Goal: Register for event/course

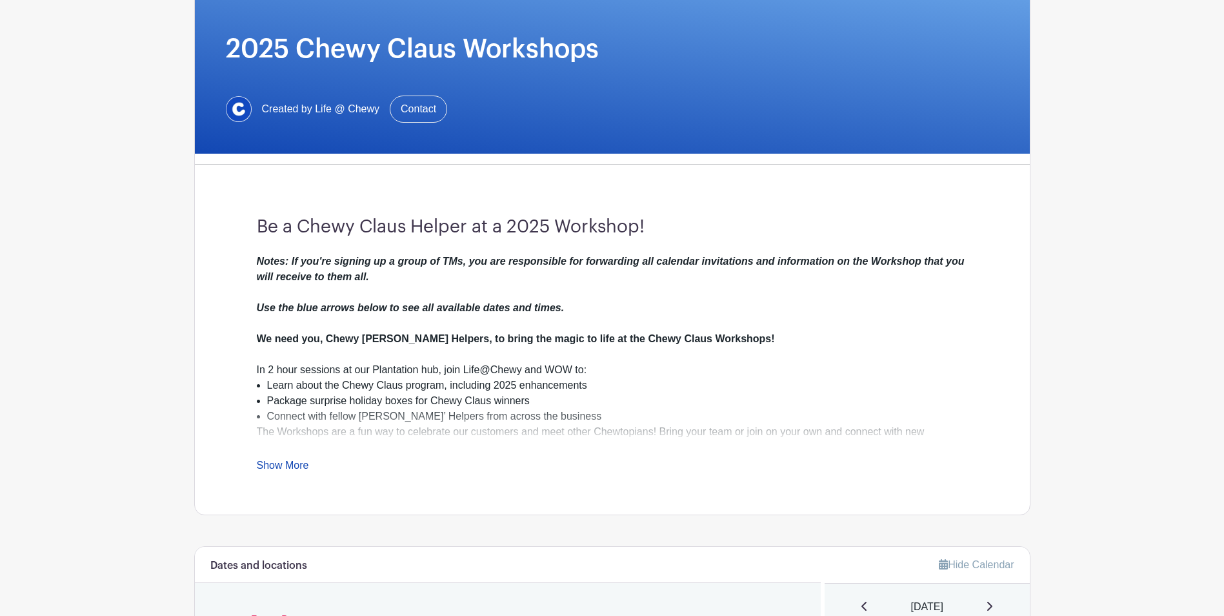
scroll to position [194, 0]
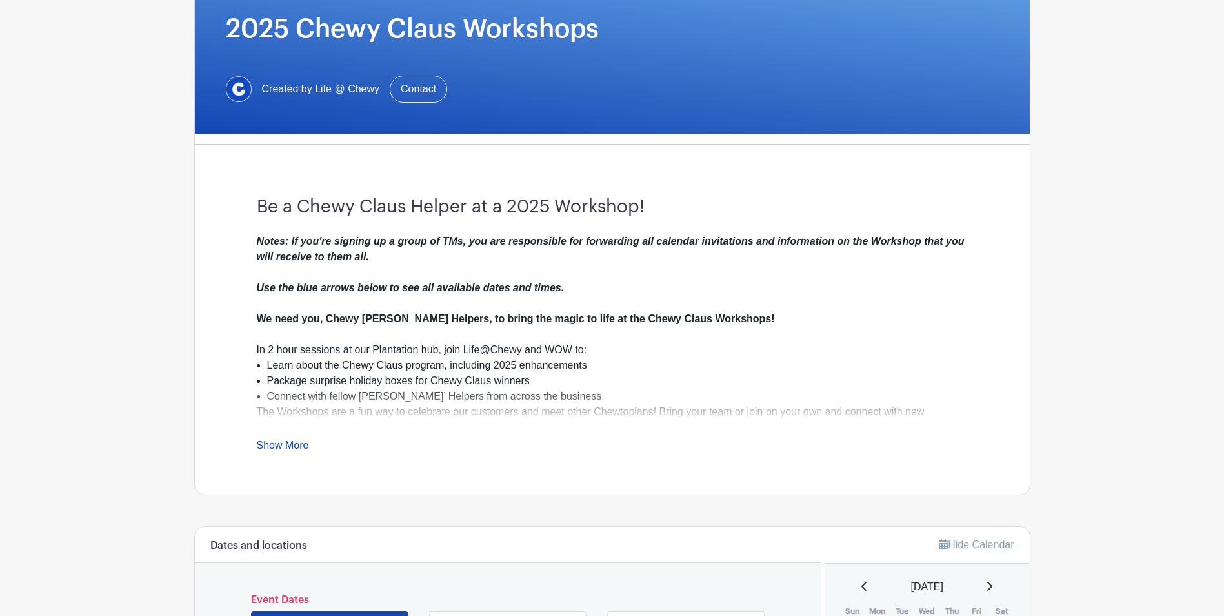
click at [292, 449] on link "Show More" at bounding box center [283, 447] width 52 height 16
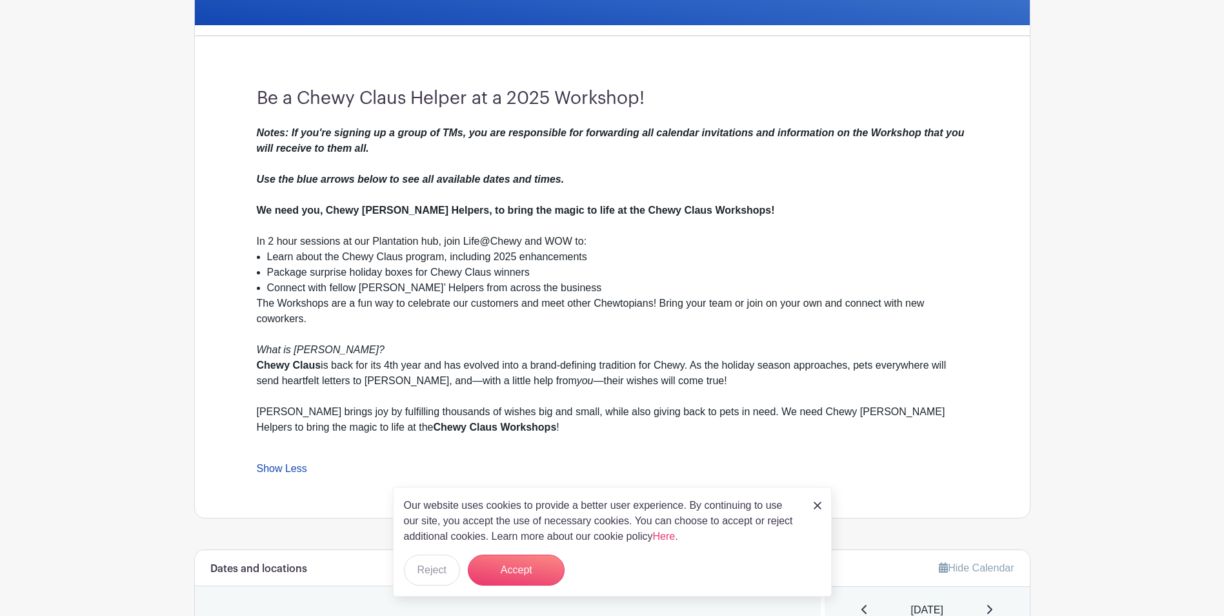
scroll to position [323, 0]
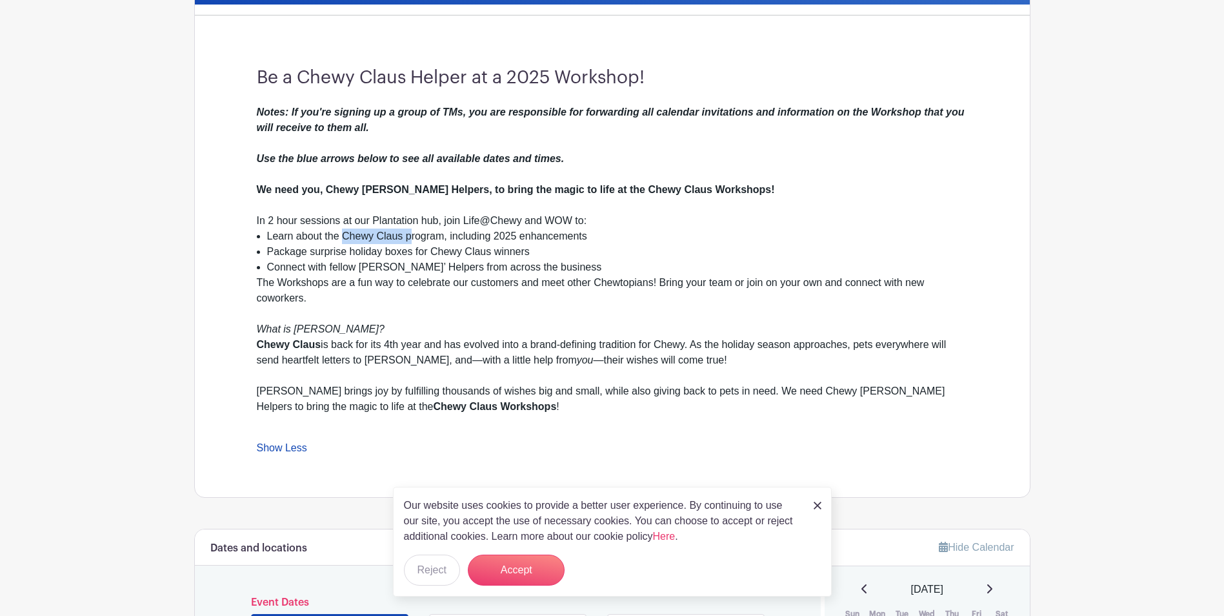
drag, startPoint x: 343, startPoint y: 233, endPoint x: 409, endPoint y: 236, distance: 66.5
click at [409, 236] on li "Learn about the Chewy Claus program, including 2025 enhancements" at bounding box center [617, 235] width 701 height 15
copy li "Chewy Claus p"
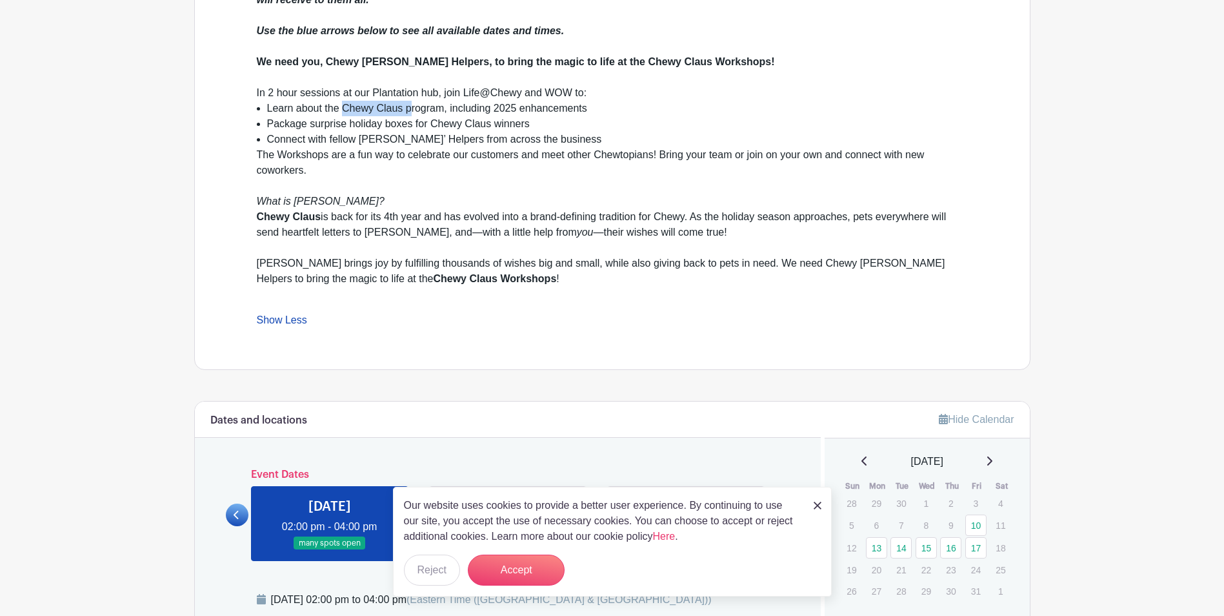
scroll to position [452, 0]
click at [820, 505] on img at bounding box center [818, 505] width 8 height 8
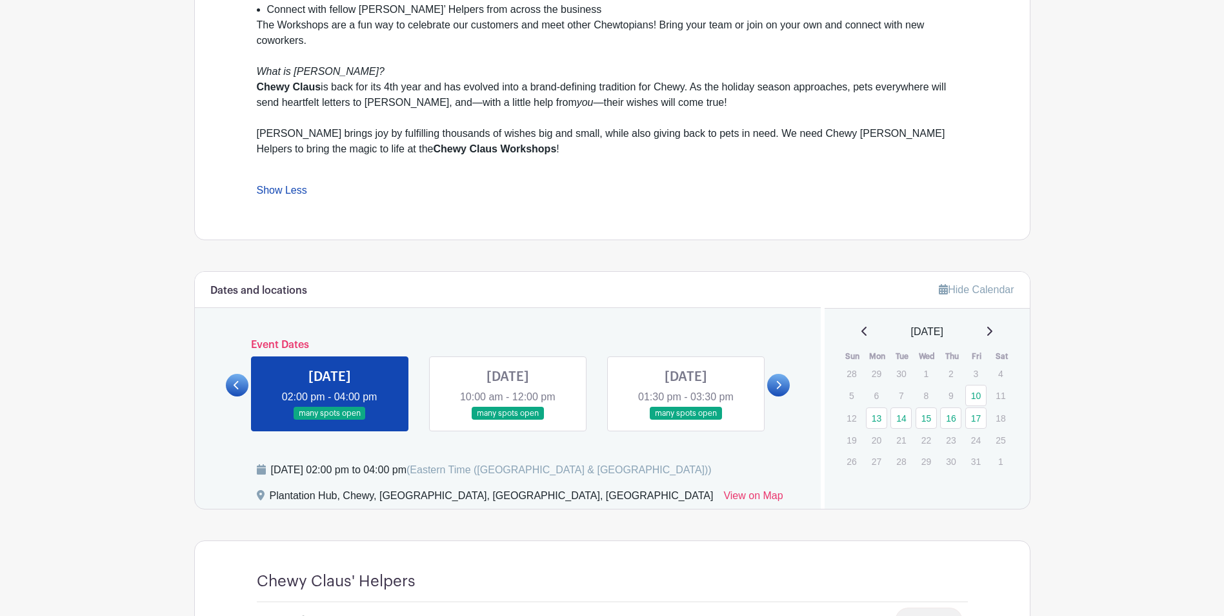
scroll to position [516, 0]
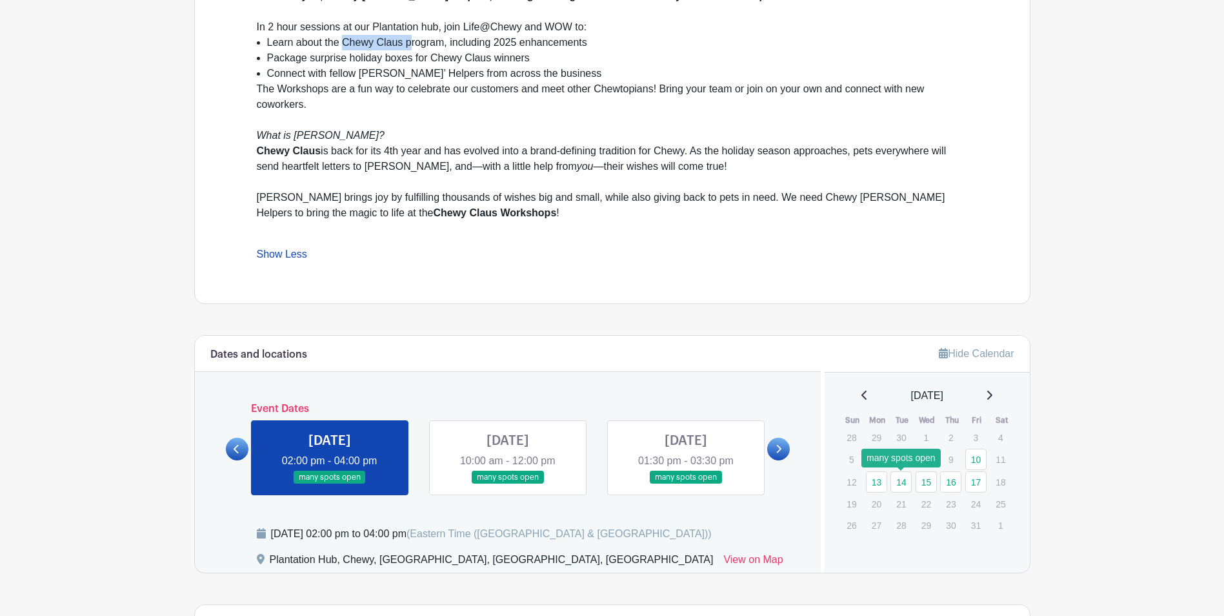
click at [905, 478] on link "14" at bounding box center [901, 481] width 21 height 21
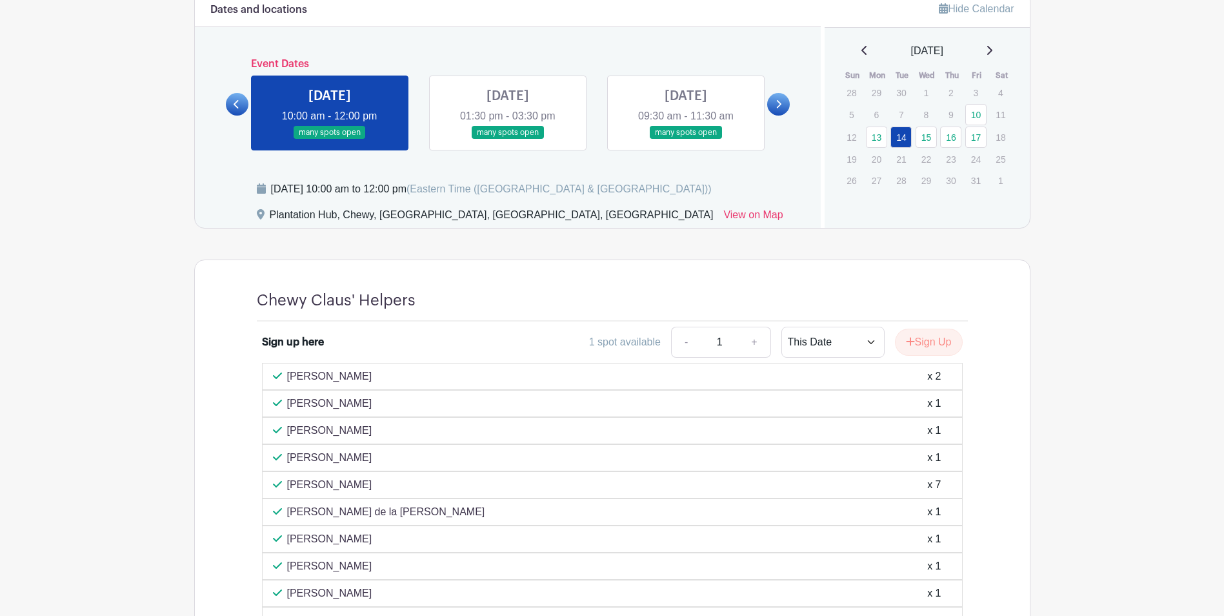
scroll to position [710, 0]
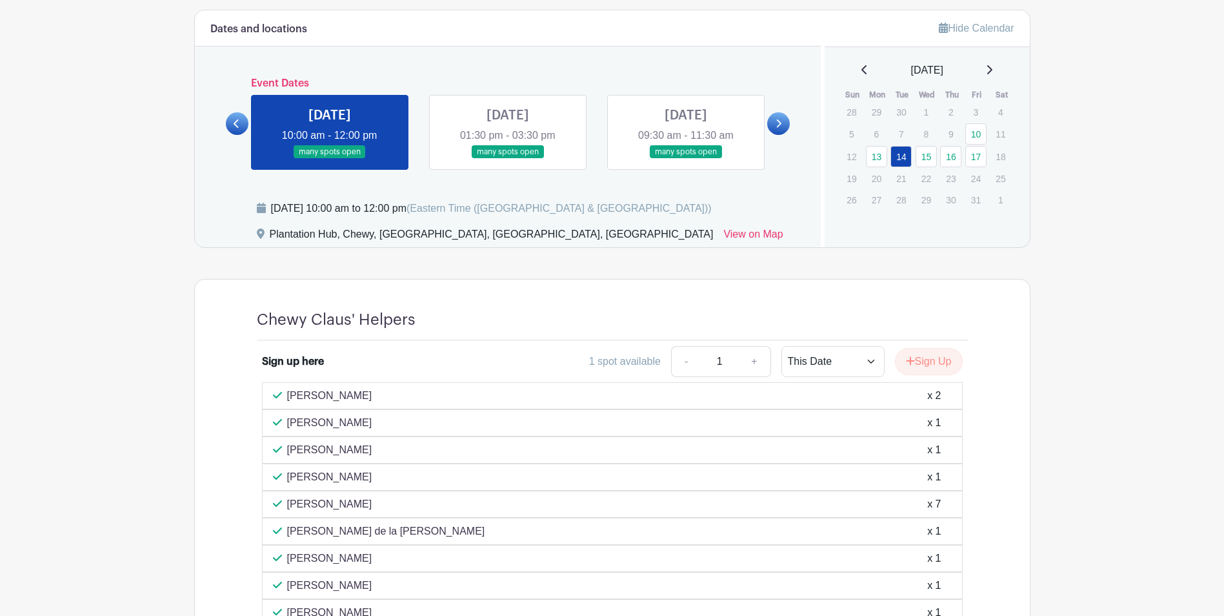
click at [508, 159] on link at bounding box center [508, 159] width 0 height 0
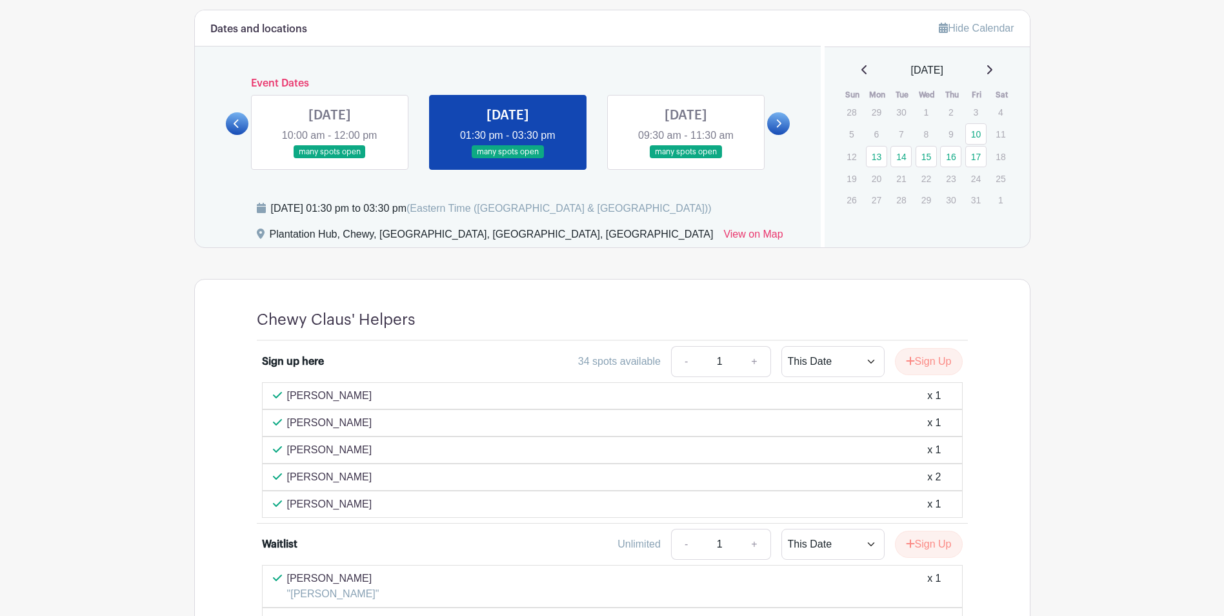
click at [779, 121] on icon at bounding box center [779, 124] width 6 height 10
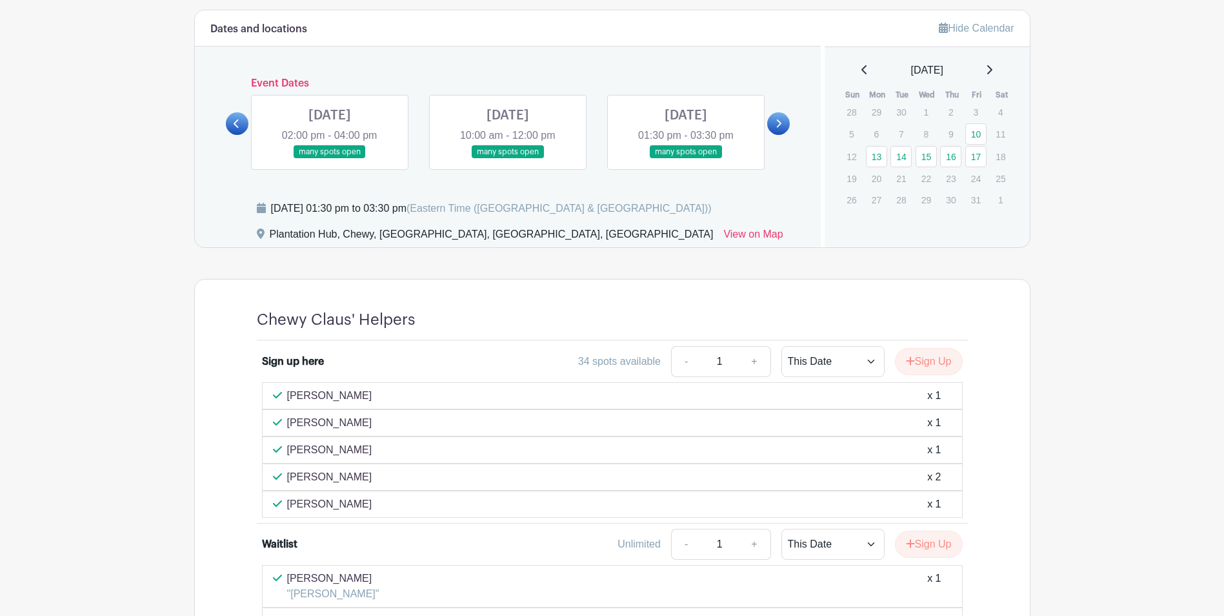
click at [330, 159] on link at bounding box center [330, 159] width 0 height 0
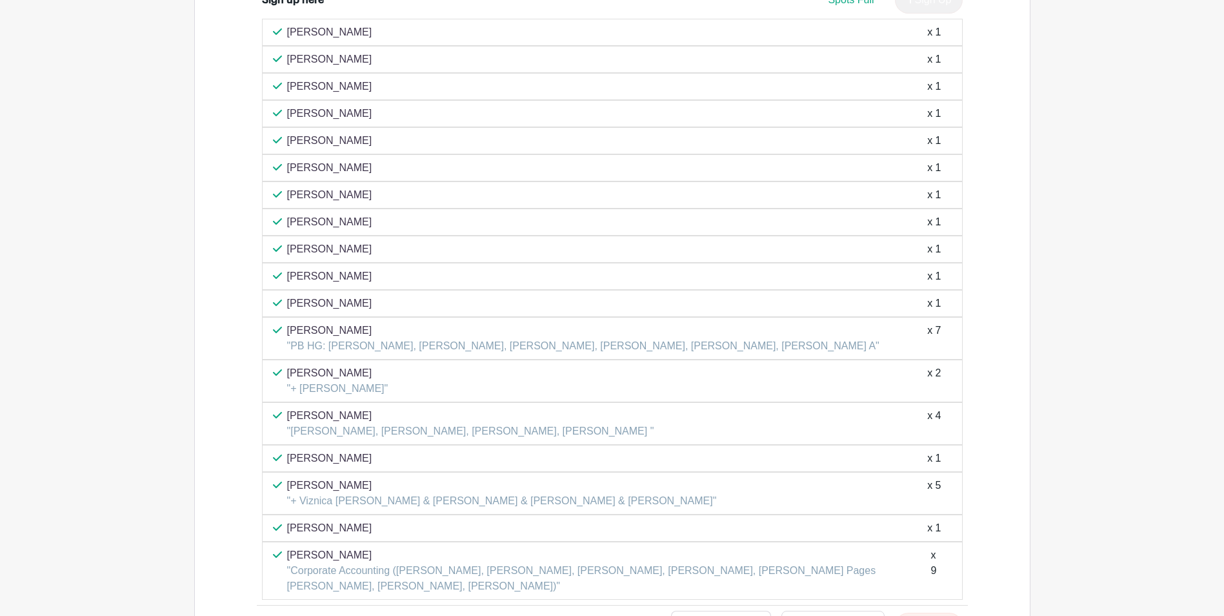
scroll to position [1097, 0]
